Goal: Transaction & Acquisition: Purchase product/service

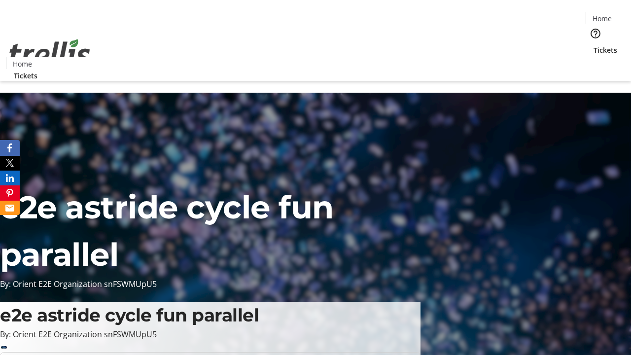
click at [594, 45] on span "Tickets" at bounding box center [606, 50] width 24 height 10
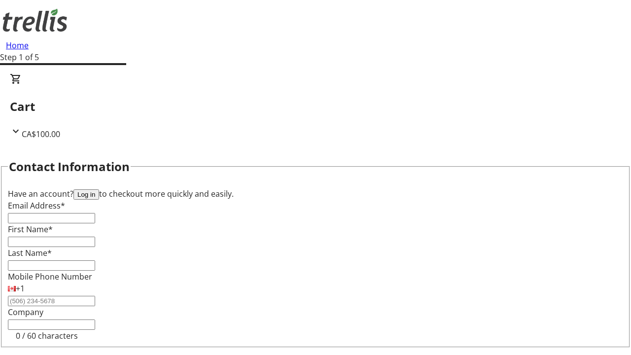
type input "FREE"
type input "[EMAIL_ADDRESS][DOMAIN_NAME]"
type input "[PERSON_NAME]"
